Goal: Information Seeking & Learning: Check status

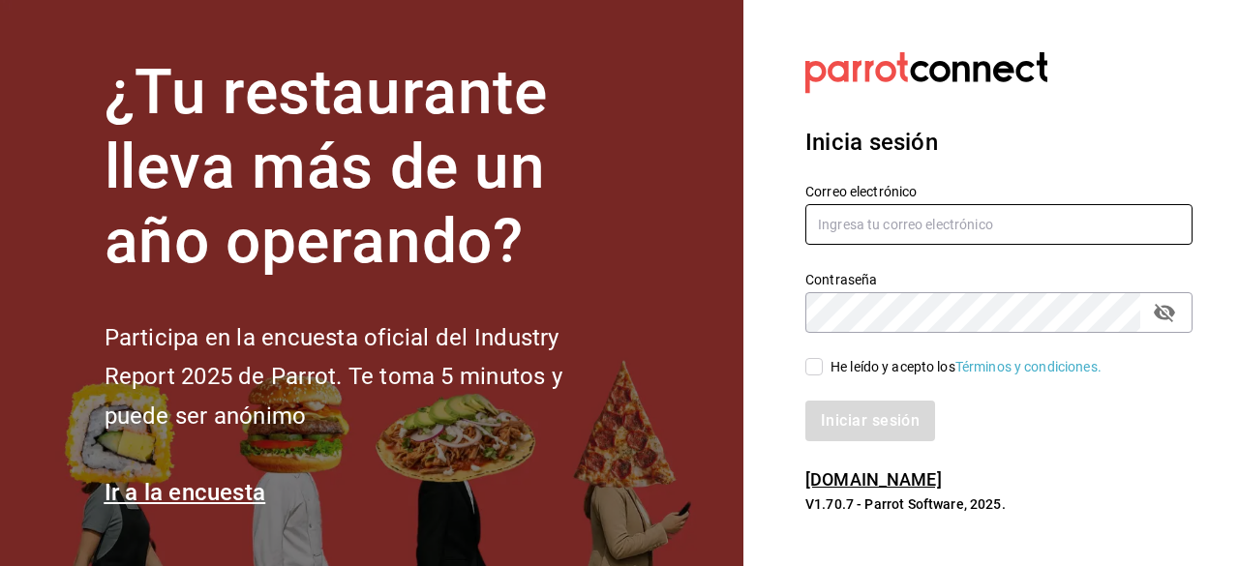
type input "[EMAIL_ADDRESS][DOMAIN_NAME]"
click at [893, 224] on input "[EMAIL_ADDRESS][DOMAIN_NAME]" at bounding box center [999, 224] width 387 height 41
click at [818, 371] on input "He leído y acepto los Términos y condiciones." at bounding box center [814, 366] width 17 height 17
checkbox input "true"
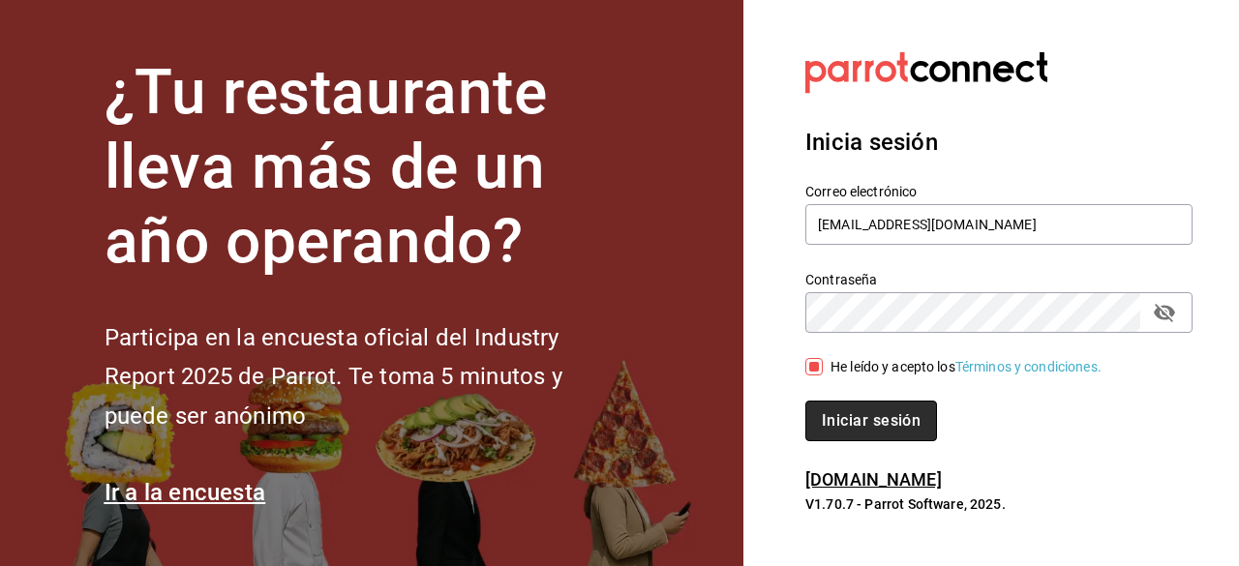
click at [862, 431] on button "Iniciar sesión" at bounding box center [872, 421] width 132 height 41
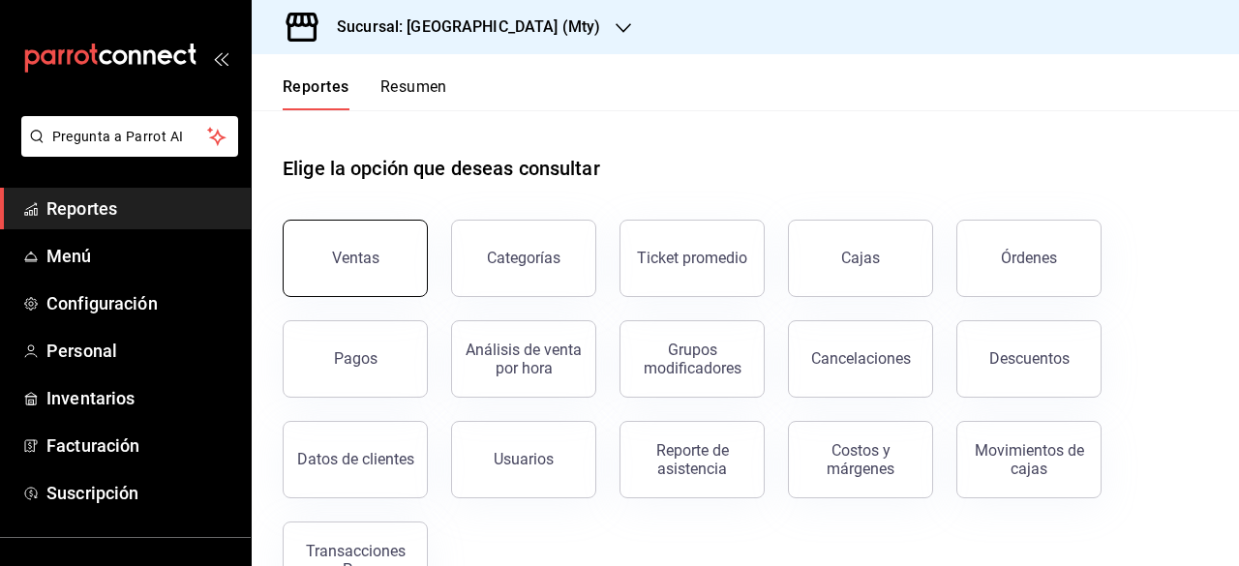
click at [391, 276] on button "Ventas" at bounding box center [355, 258] width 145 height 77
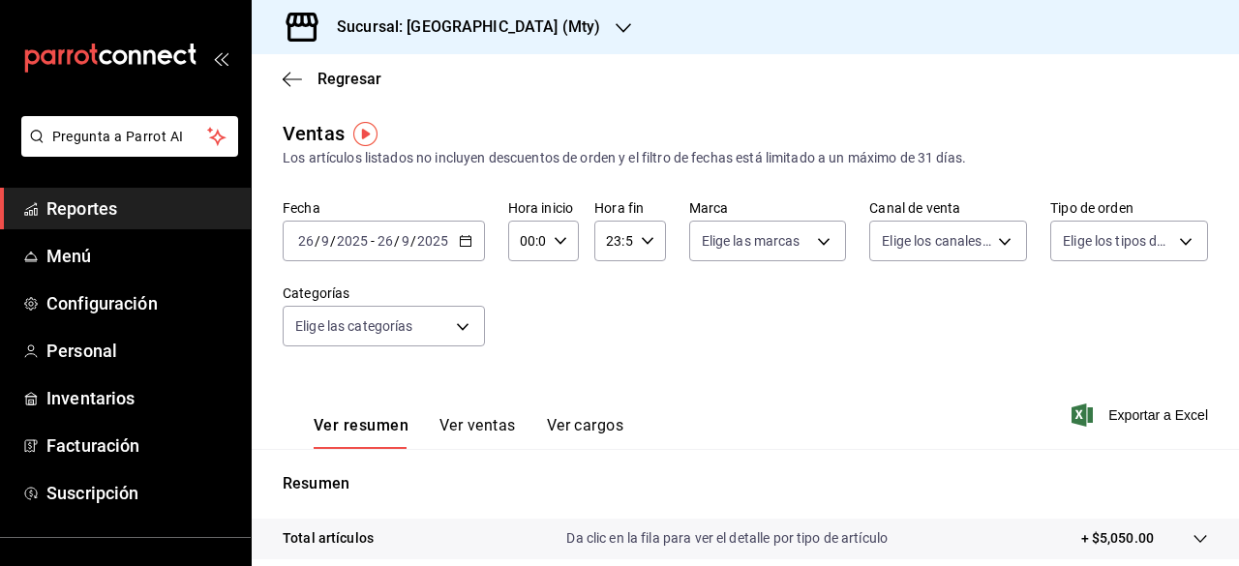
click at [616, 35] on icon "button" at bounding box center [623, 27] width 15 height 15
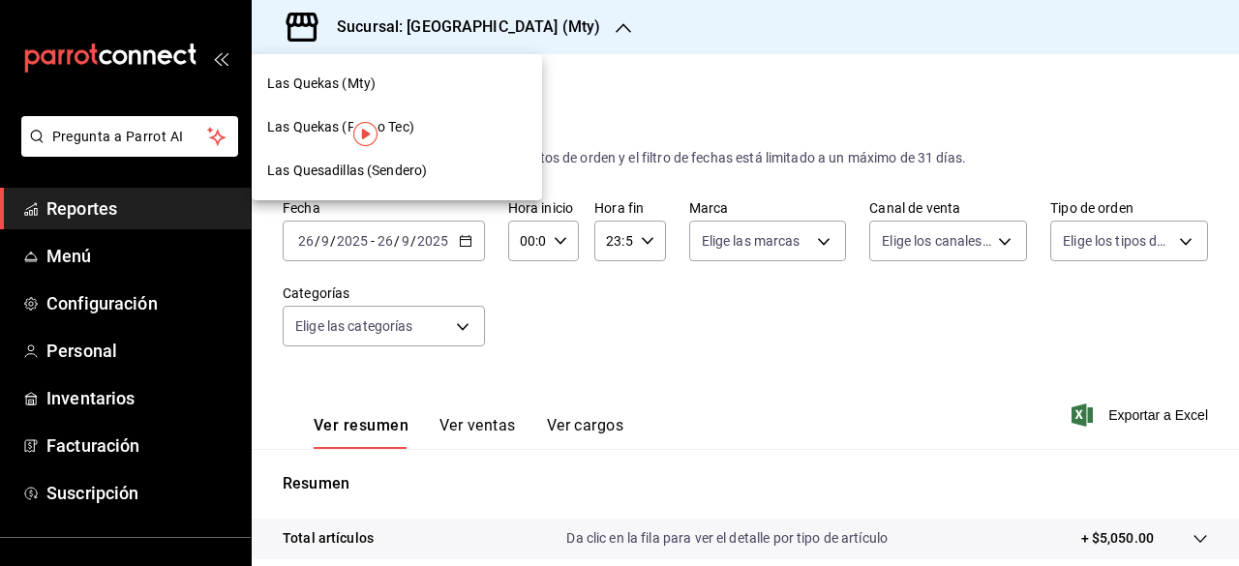
click at [331, 124] on span "Las Quekas (Paseo Tec)" at bounding box center [340, 127] width 147 height 20
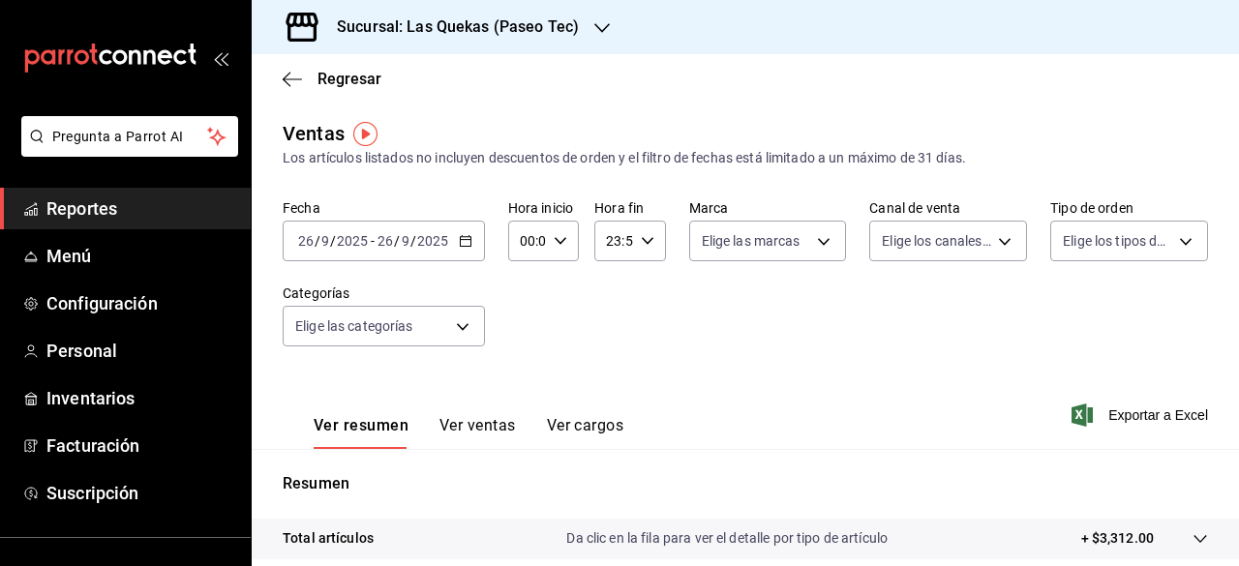
click at [595, 24] on icon "button" at bounding box center [602, 28] width 15 height 10
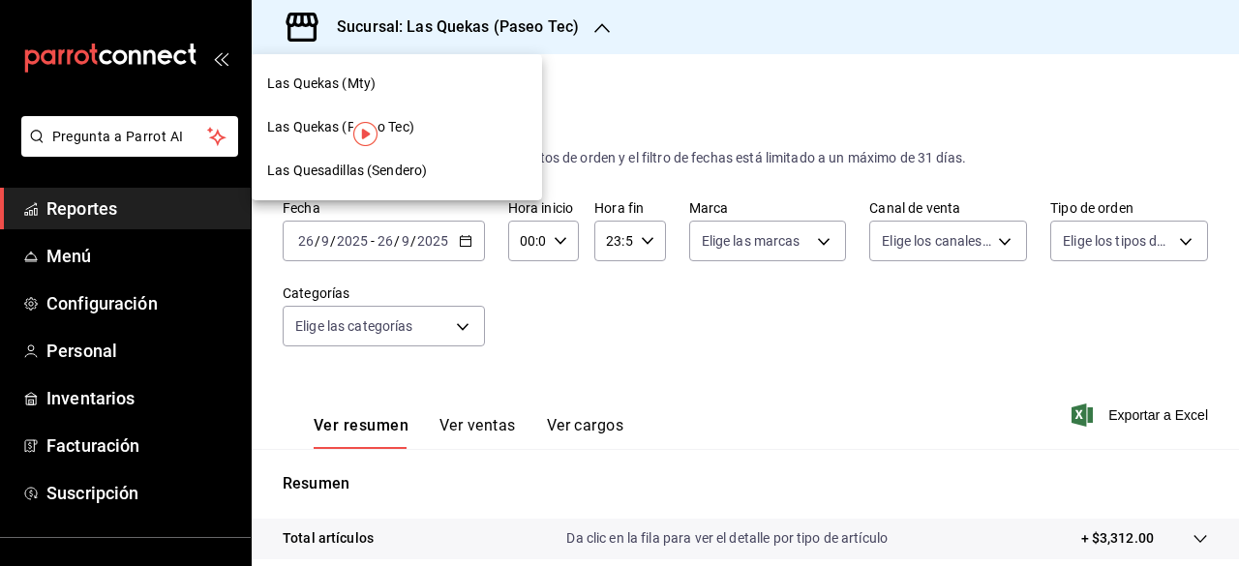
click at [299, 169] on span "Las Quesadillas (Sendero)" at bounding box center [347, 171] width 160 height 20
